Goal: Register for event/course

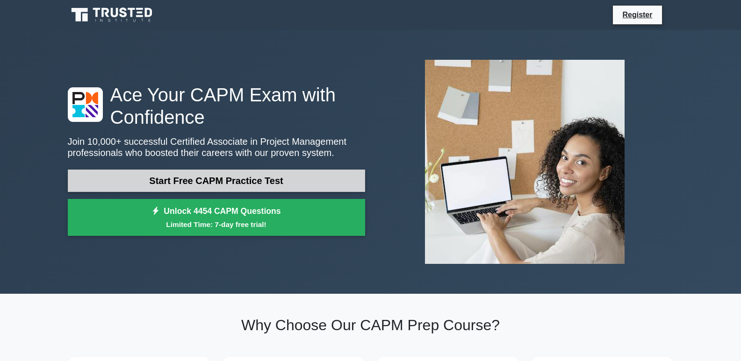
click at [186, 184] on link "Start Free CAPM Practice Test" at bounding box center [216, 181] width 297 height 22
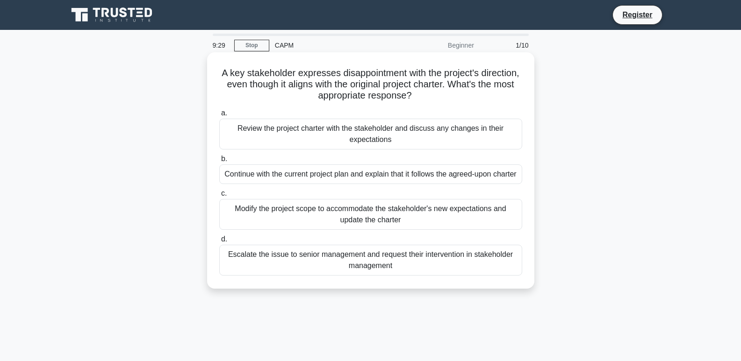
click at [425, 131] on div "Review the project charter with the stakeholder and discuss any changes in thei…" at bounding box center [370, 134] width 303 height 31
click at [219, 116] on input "a. Review the project charter with the stakeholder and discuss any changes in t…" at bounding box center [219, 113] width 0 height 6
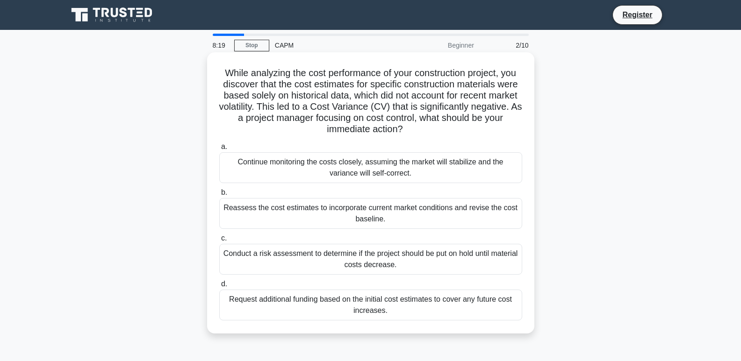
click at [386, 211] on div "Reassess the cost estimates to incorporate current market conditions and revise…" at bounding box center [370, 213] width 303 height 31
click at [219, 196] on input "b. Reassess the cost estimates to incorporate current market conditions and rev…" at bounding box center [219, 193] width 0 height 6
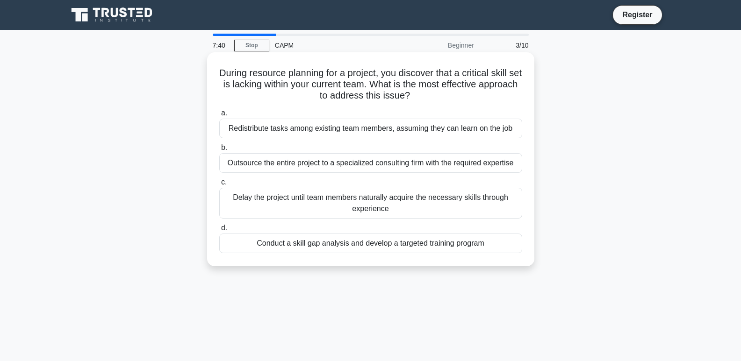
click at [371, 248] on div "Conduct a skill gap analysis and develop a targeted training program" at bounding box center [370, 244] width 303 height 20
click at [219, 231] on input "d. Conduct a skill gap analysis and develop a targeted training program" at bounding box center [219, 228] width 0 height 6
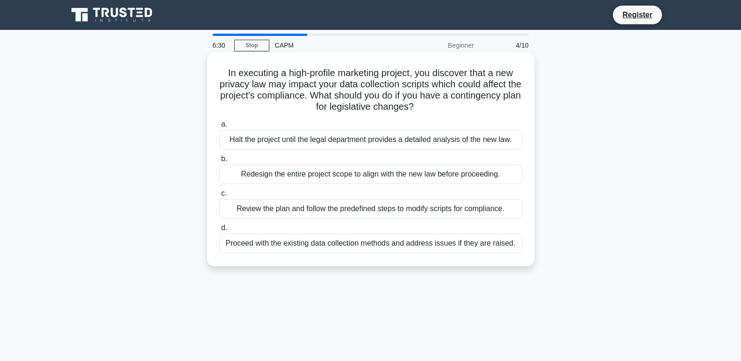
click at [366, 211] on div "Review the plan and follow the predefined steps to modify scripts for complianc…" at bounding box center [370, 209] width 303 height 20
click at [219, 197] on input "c. Review the plan and follow the predefined steps to modify scripts for compli…" at bounding box center [219, 194] width 0 height 6
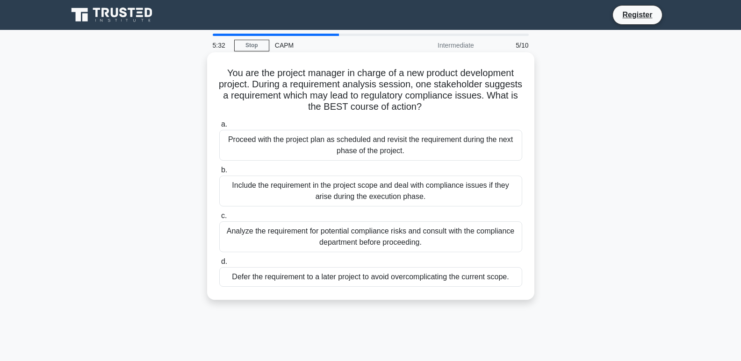
click at [345, 236] on div "Analyze the requirement for potential compliance risks and consult with the com…" at bounding box center [370, 237] width 303 height 31
click at [219, 219] on input "c. Analyze the requirement for potential compliance risks and consult with the …" at bounding box center [219, 216] width 0 height 6
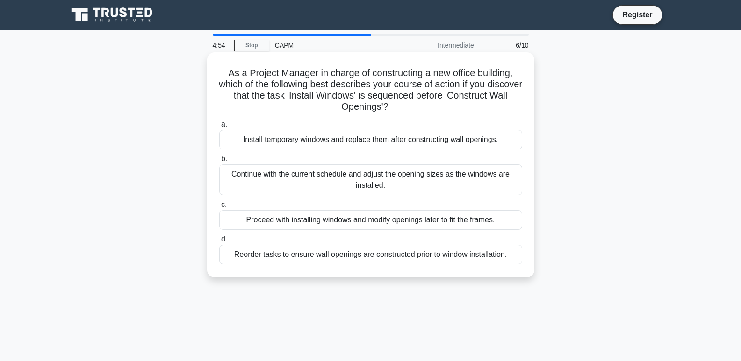
click at [353, 258] on div "Reorder tasks to ensure wall openings are constructed prior to window installat…" at bounding box center [370, 255] width 303 height 20
click at [219, 243] on input "d. Reorder tasks to ensure wall openings are constructed prior to window instal…" at bounding box center [219, 240] width 0 height 6
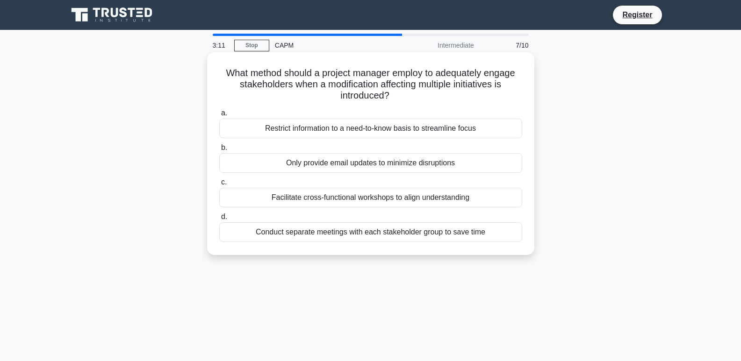
click at [352, 206] on div "Facilitate cross-functional workshops to align understanding" at bounding box center [370, 198] width 303 height 20
click at [219, 186] on input "c. Facilitate cross-functional workshops to align understanding" at bounding box center [219, 182] width 0 height 6
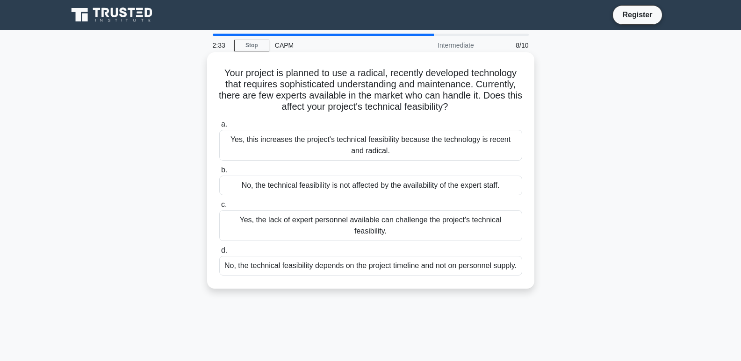
click at [394, 151] on div "Yes, this increases the project's technical feasibility because the technology …" at bounding box center [370, 145] width 303 height 31
click at [219, 128] on input "a. Yes, this increases the project's technical feasibility because the technolo…" at bounding box center [219, 125] width 0 height 6
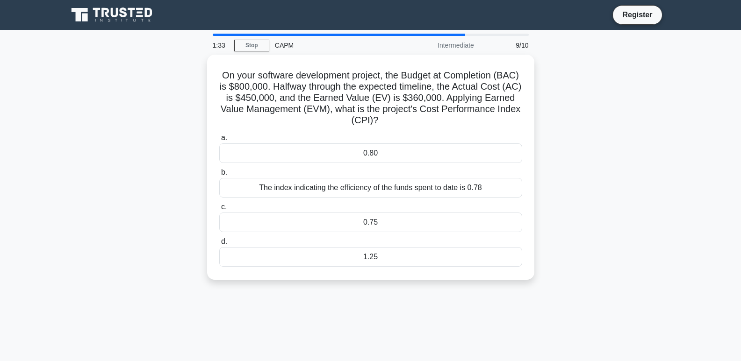
click at [394, 151] on div "0.80" at bounding box center [370, 154] width 303 height 20
click at [219, 141] on input "a. 0.80" at bounding box center [219, 138] width 0 height 6
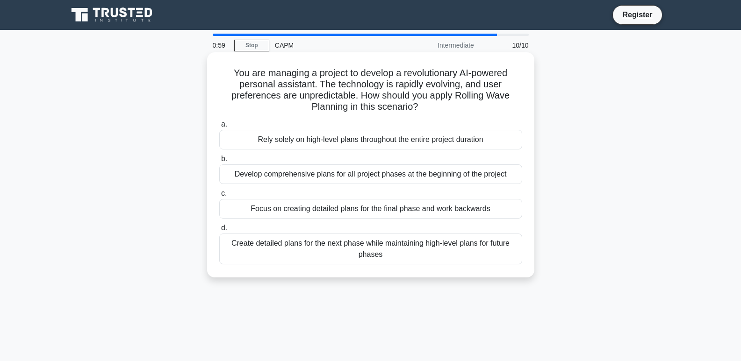
click at [386, 178] on div "Develop comprehensive plans for all project phases at the beginning of the proj…" at bounding box center [370, 175] width 303 height 20
click at [219, 162] on input "b. Develop comprehensive plans for all project phases at the beginning of the p…" at bounding box center [219, 159] width 0 height 6
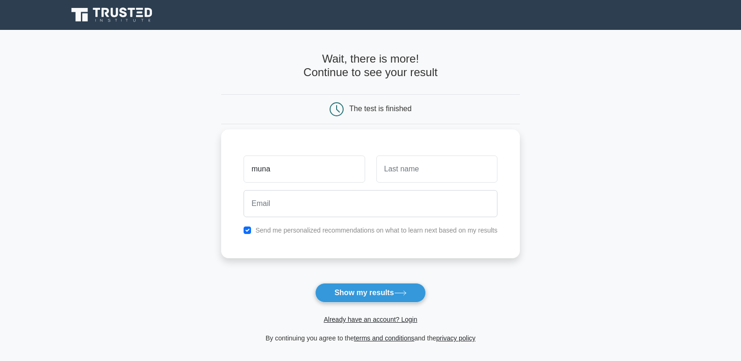
type input "muna"
click at [404, 165] on input "text" at bounding box center [436, 169] width 121 height 27
type input "Hore"
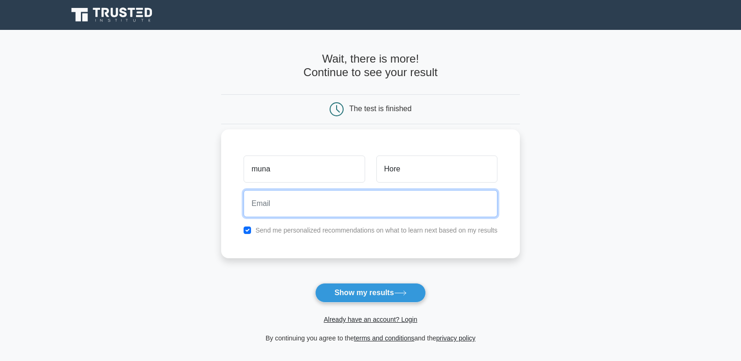
click at [389, 205] on input "email" at bounding box center [371, 203] width 254 height 27
type input "[EMAIL_ADDRESS][DOMAIN_NAME]"
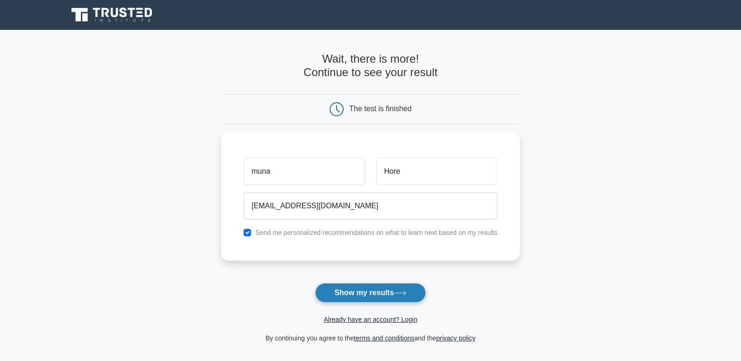
click at [383, 292] on button "Show my results" at bounding box center [370, 293] width 110 height 20
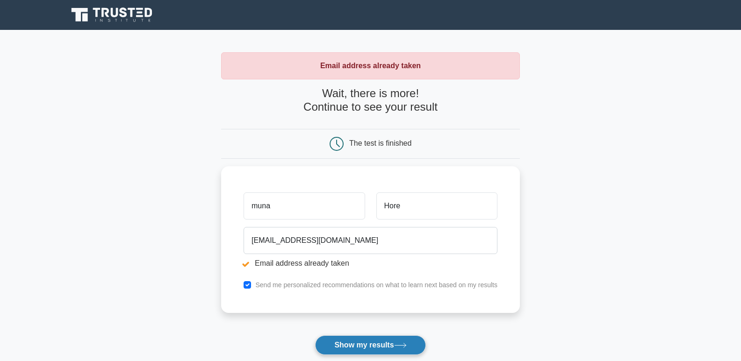
click at [384, 350] on button "Show my results" at bounding box center [370, 346] width 110 height 20
